Goal: Task Accomplishment & Management: Manage account settings

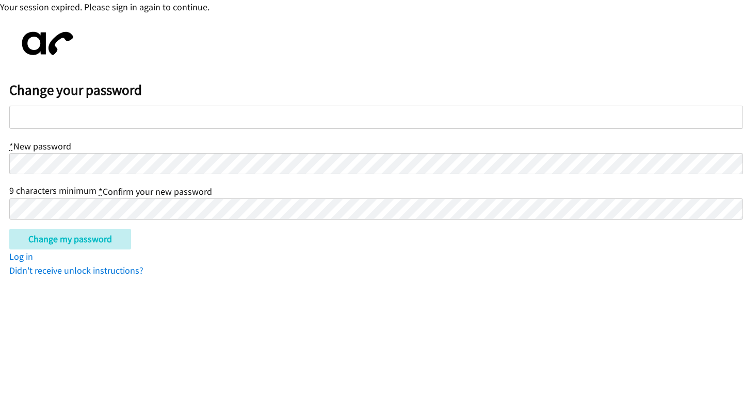
click at [124, 126] on div at bounding box center [376, 117] width 734 height 23
click at [9, 229] on input "Change my password" at bounding box center [70, 239] width 122 height 21
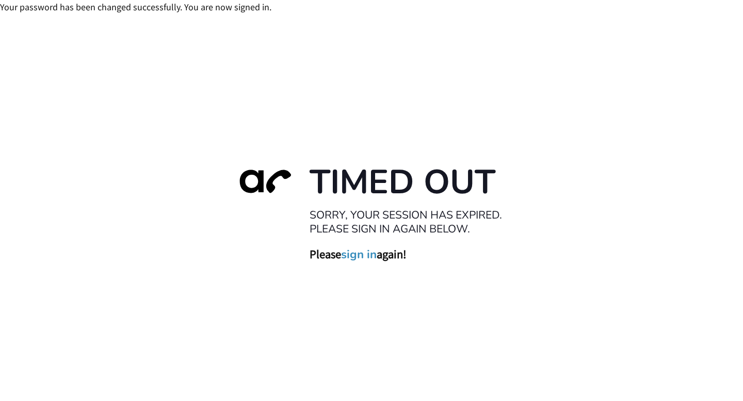
click at [373, 258] on link "sign in" at bounding box center [359, 255] width 36 height 14
click at [362, 251] on link "sign in" at bounding box center [359, 255] width 36 height 14
click at [361, 259] on link "sign in" at bounding box center [359, 255] width 36 height 14
